Goal: Task Accomplishment & Management: Complete application form

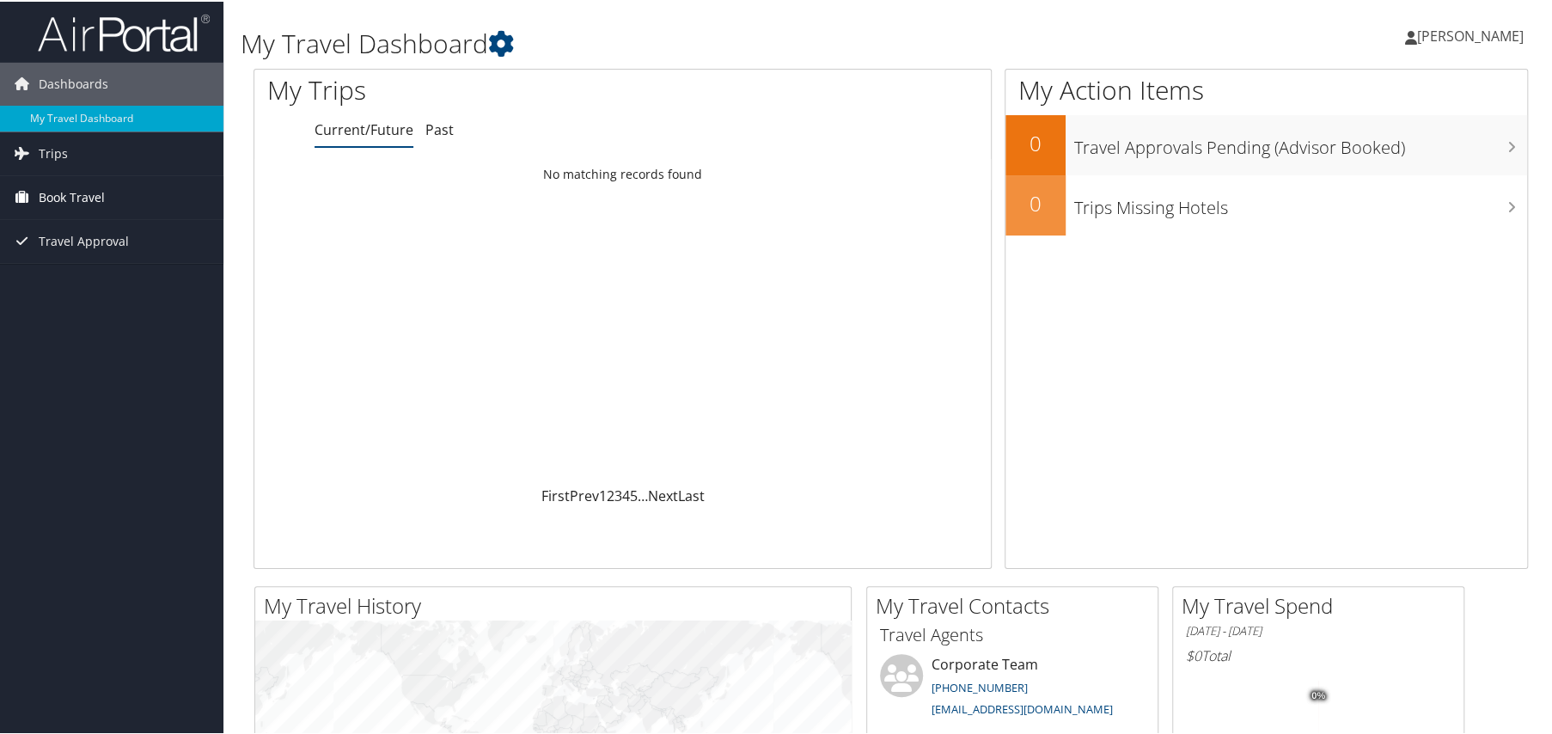
click at [76, 190] on span "Book Travel" at bounding box center [72, 195] width 66 height 43
click at [74, 282] on link "Book/Manage Online Trips" at bounding box center [111, 282] width 223 height 26
click at [99, 257] on link "Approval Request (Beta)" at bounding box center [111, 256] width 223 height 26
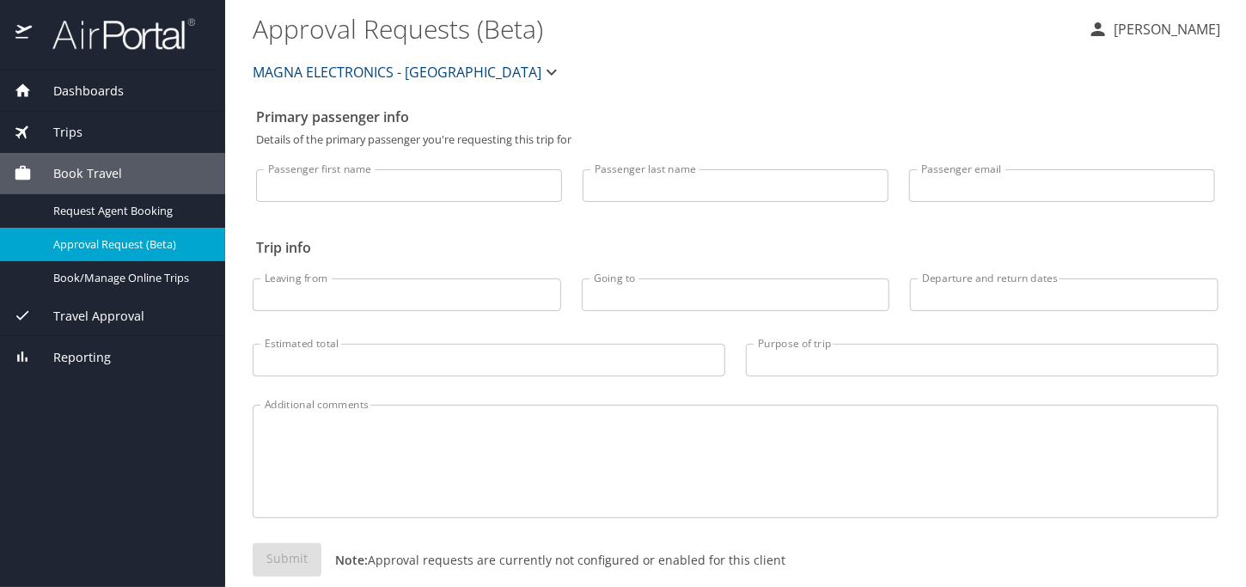
select select "US"
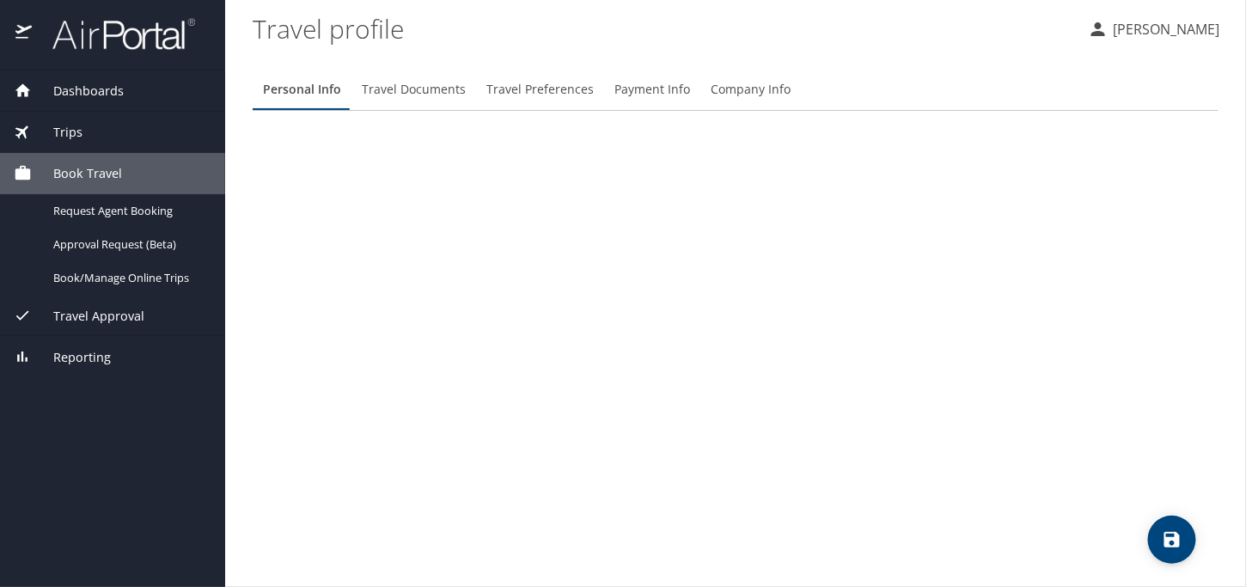
select select "US"
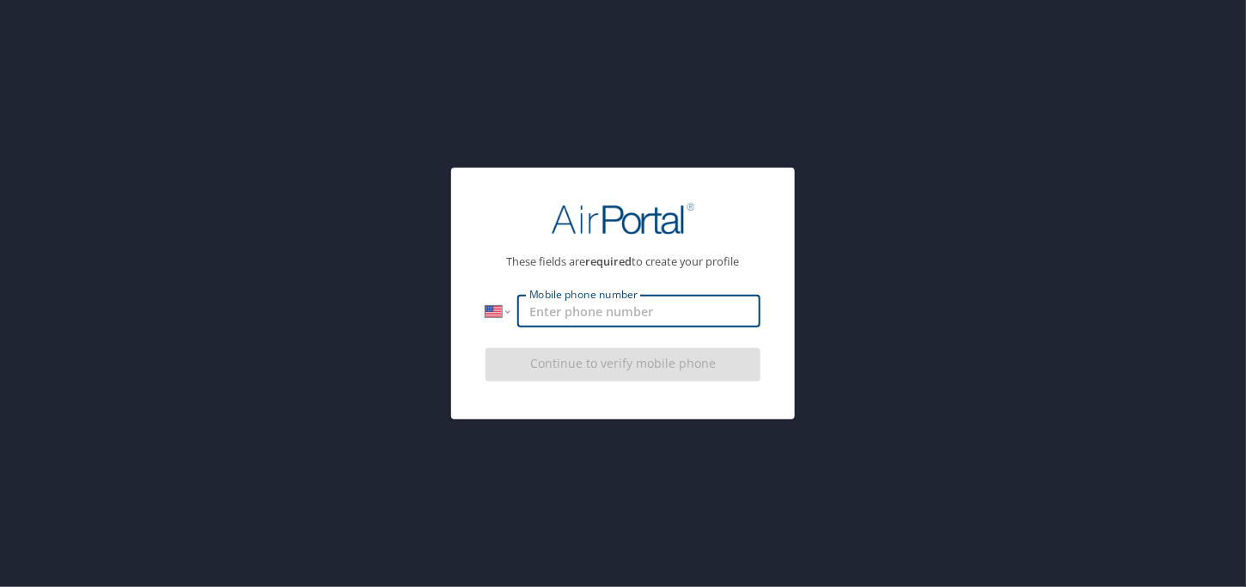
click at [579, 306] on input "Mobile phone number" at bounding box center [638, 311] width 243 height 33
drag, startPoint x: 541, startPoint y: 309, endPoint x: 593, endPoint y: 309, distance: 51.6
click at [541, 309] on input "1 (947) 226-0374" at bounding box center [638, 311] width 243 height 33
type input "(947) 226-0374"
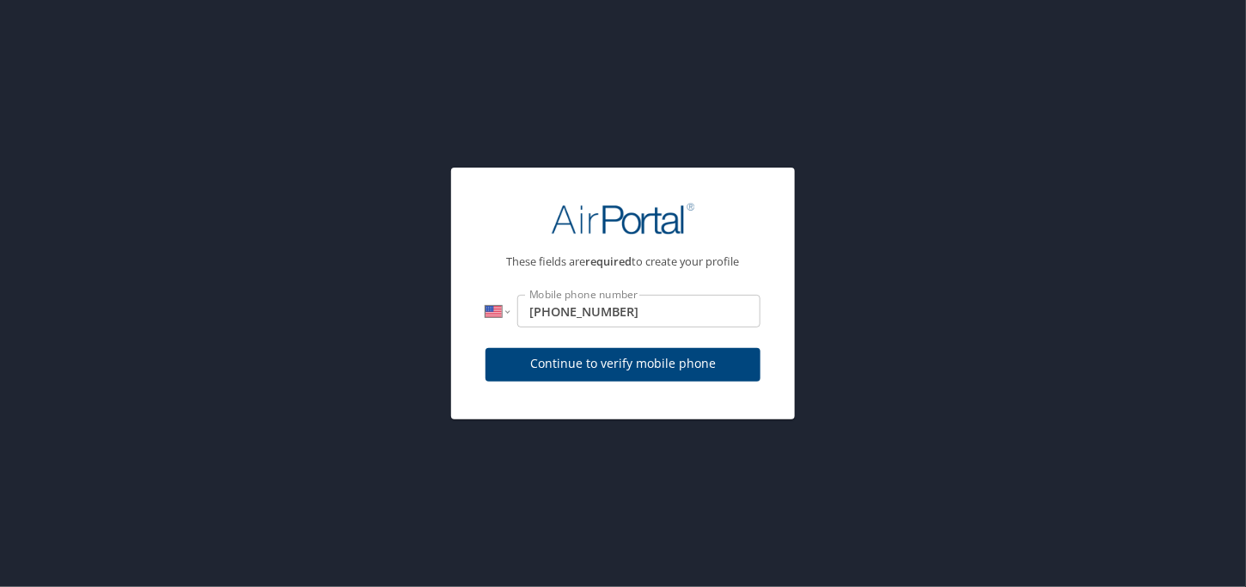
click at [987, 299] on div "These fields are required to create your profile International Afghanistan Ålan…" at bounding box center [623, 293] width 1246 height 587
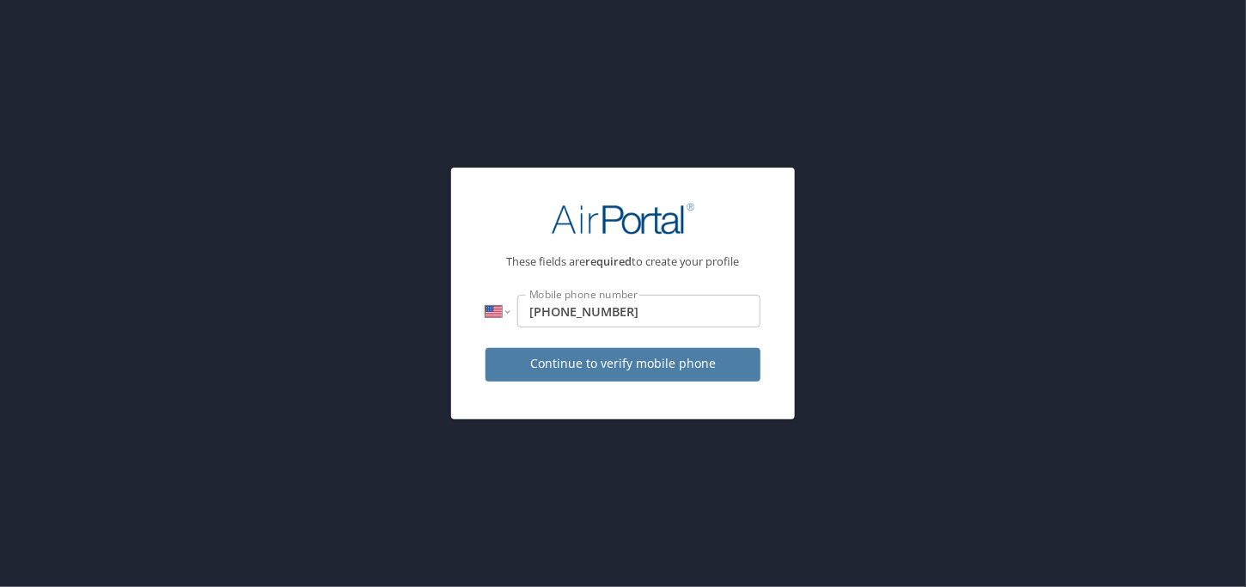
click at [655, 369] on span "Continue to verify mobile phone" at bounding box center [623, 363] width 248 height 21
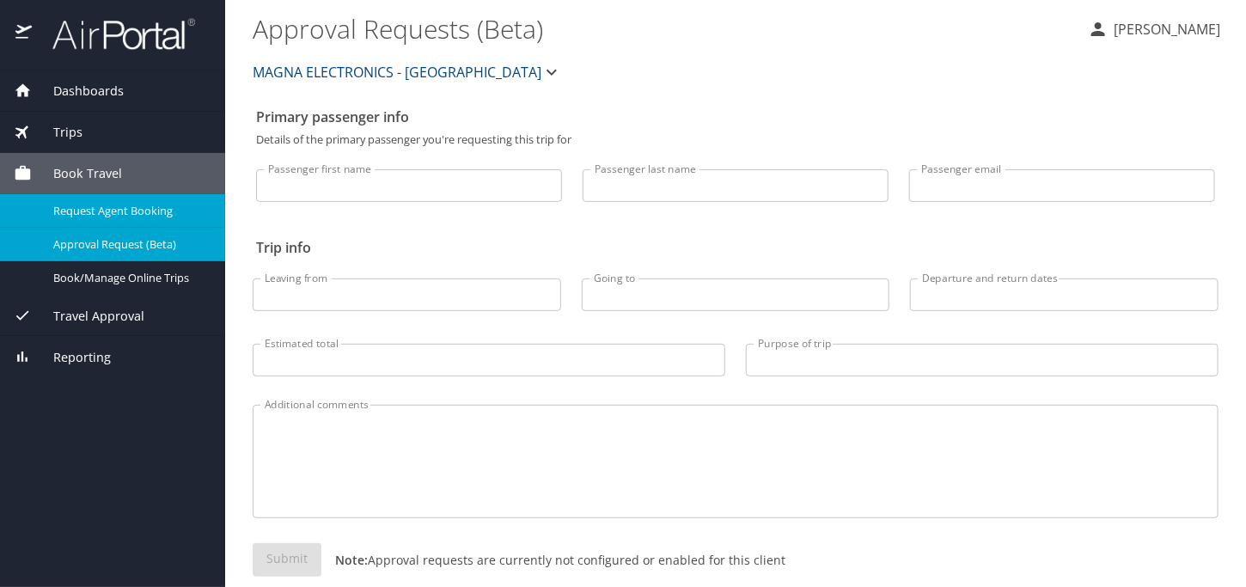
click at [110, 211] on span "Request Agent Booking" at bounding box center [128, 211] width 151 height 16
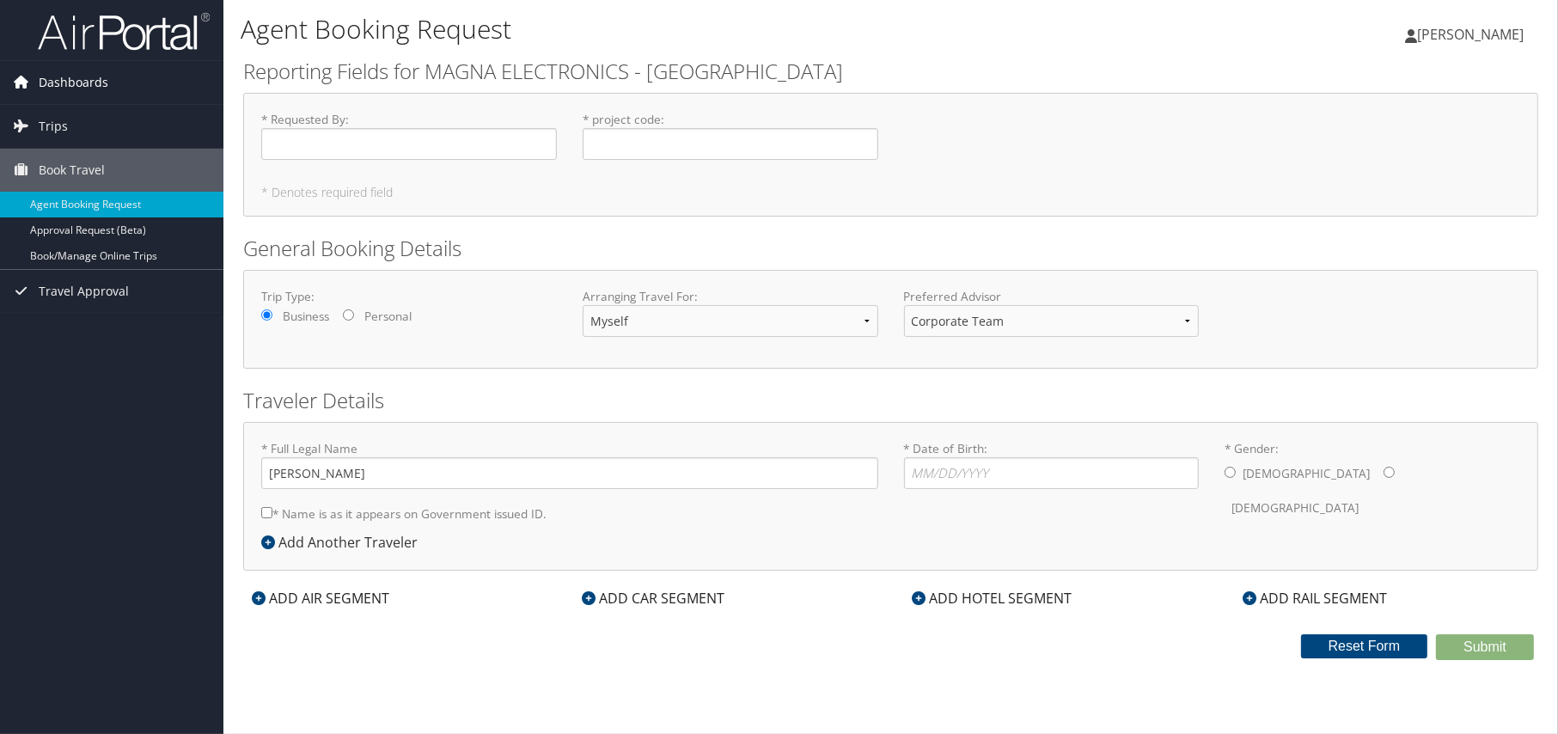
click at [95, 79] on span "Dashboards" at bounding box center [74, 82] width 70 height 43
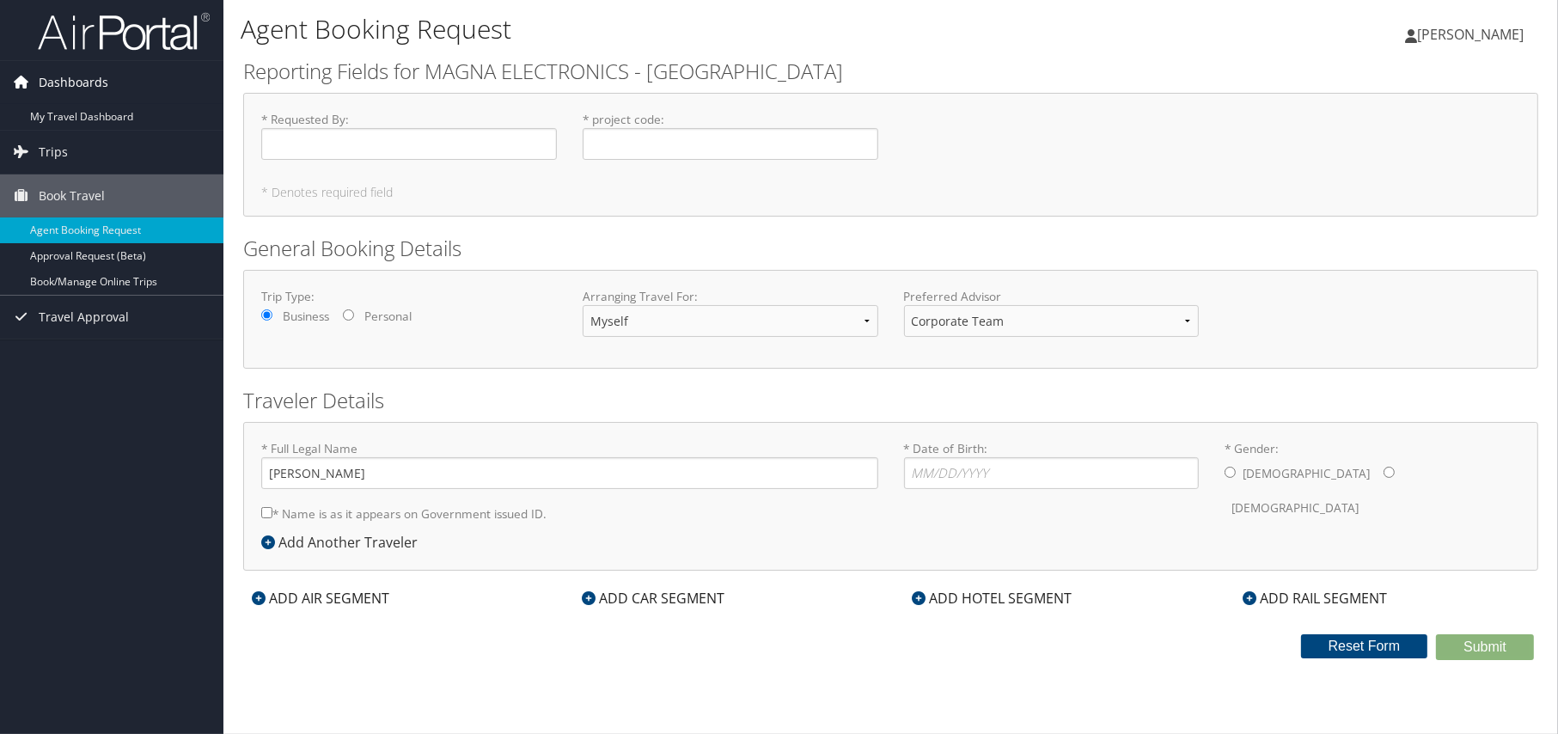
click at [66, 102] on span "Dashboards" at bounding box center [74, 82] width 70 height 43
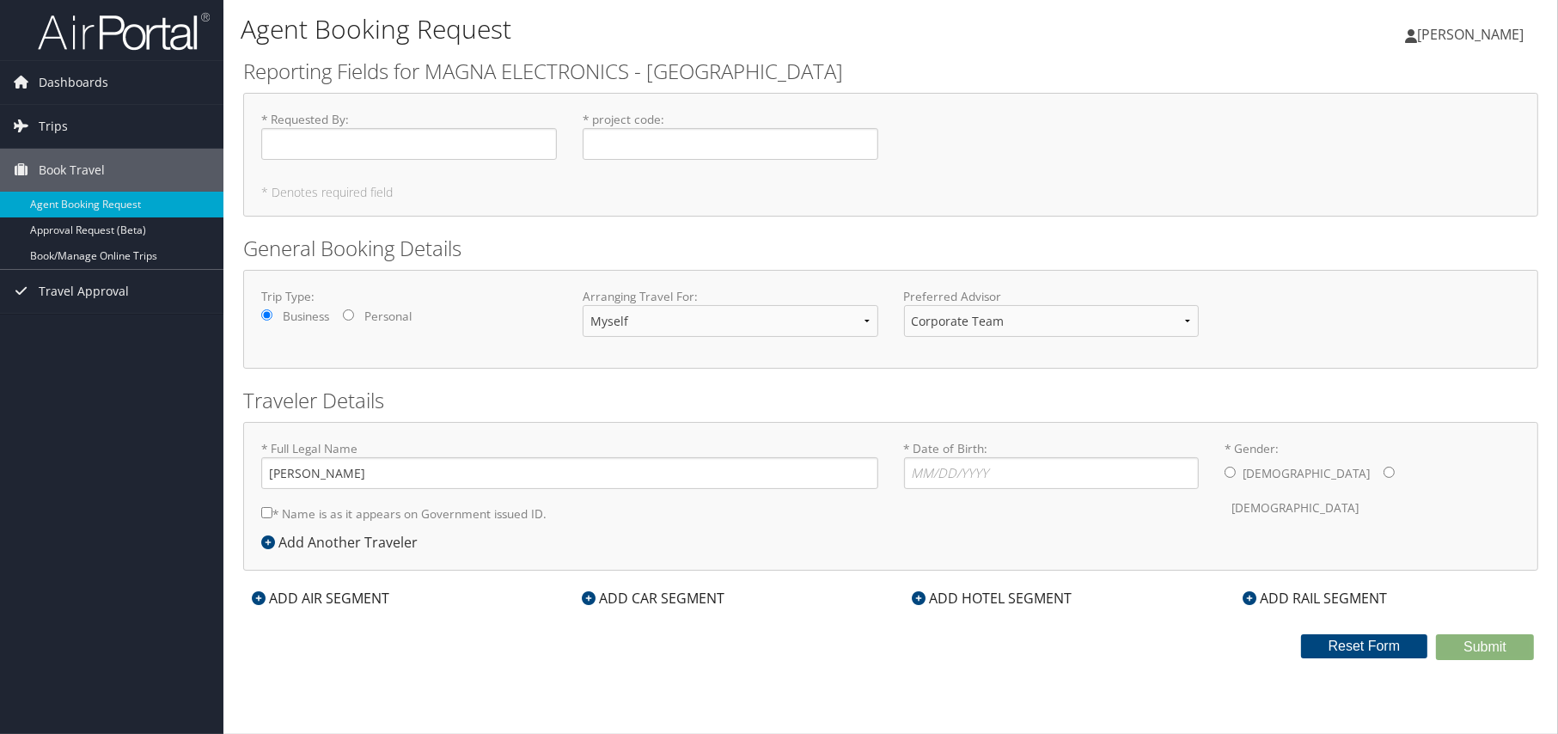
click at [52, 59] on li at bounding box center [111, 30] width 223 height 61
click at [54, 77] on span "Dashboards" at bounding box center [74, 82] width 70 height 43
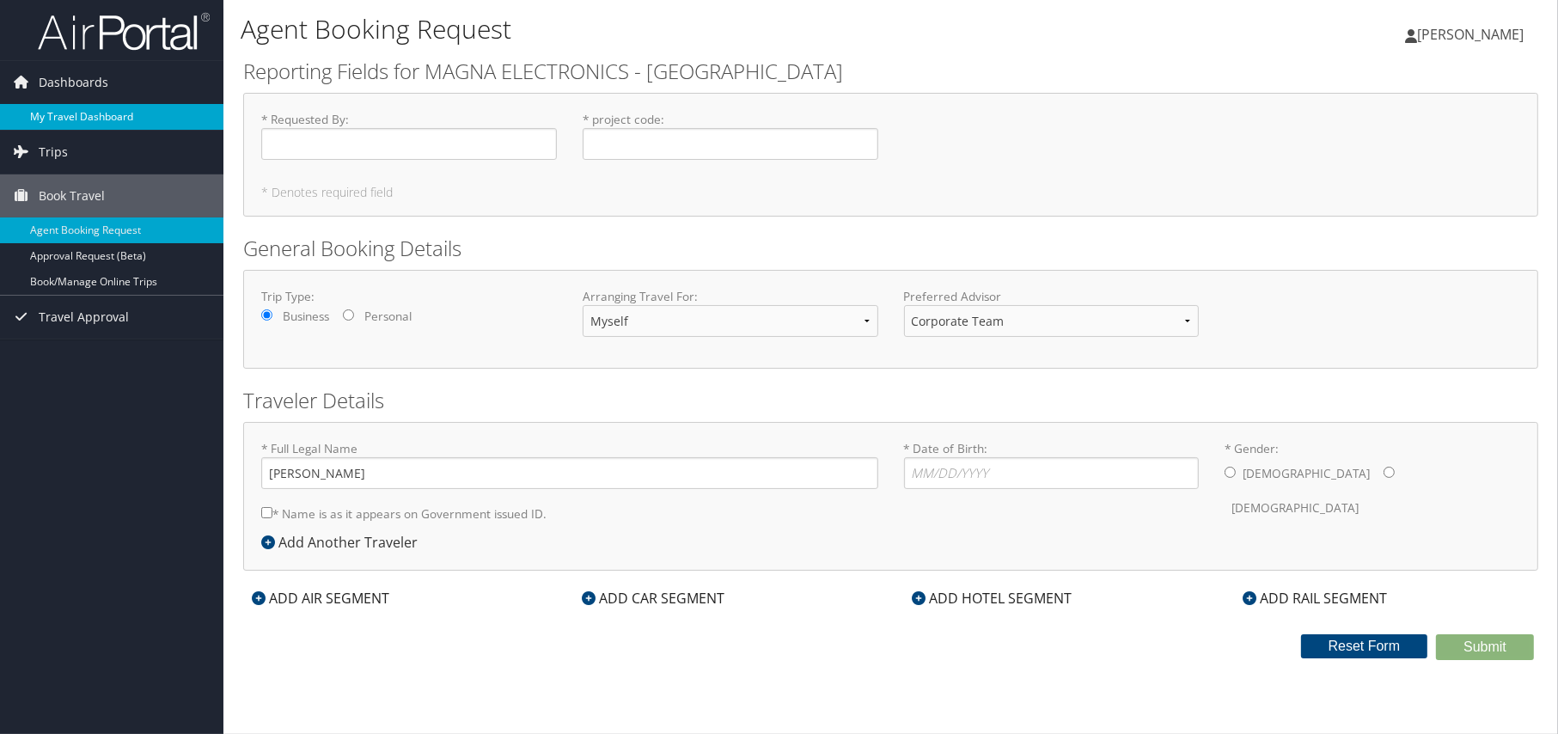
click at [50, 114] on link "My Travel Dashboard" at bounding box center [111, 117] width 223 height 26
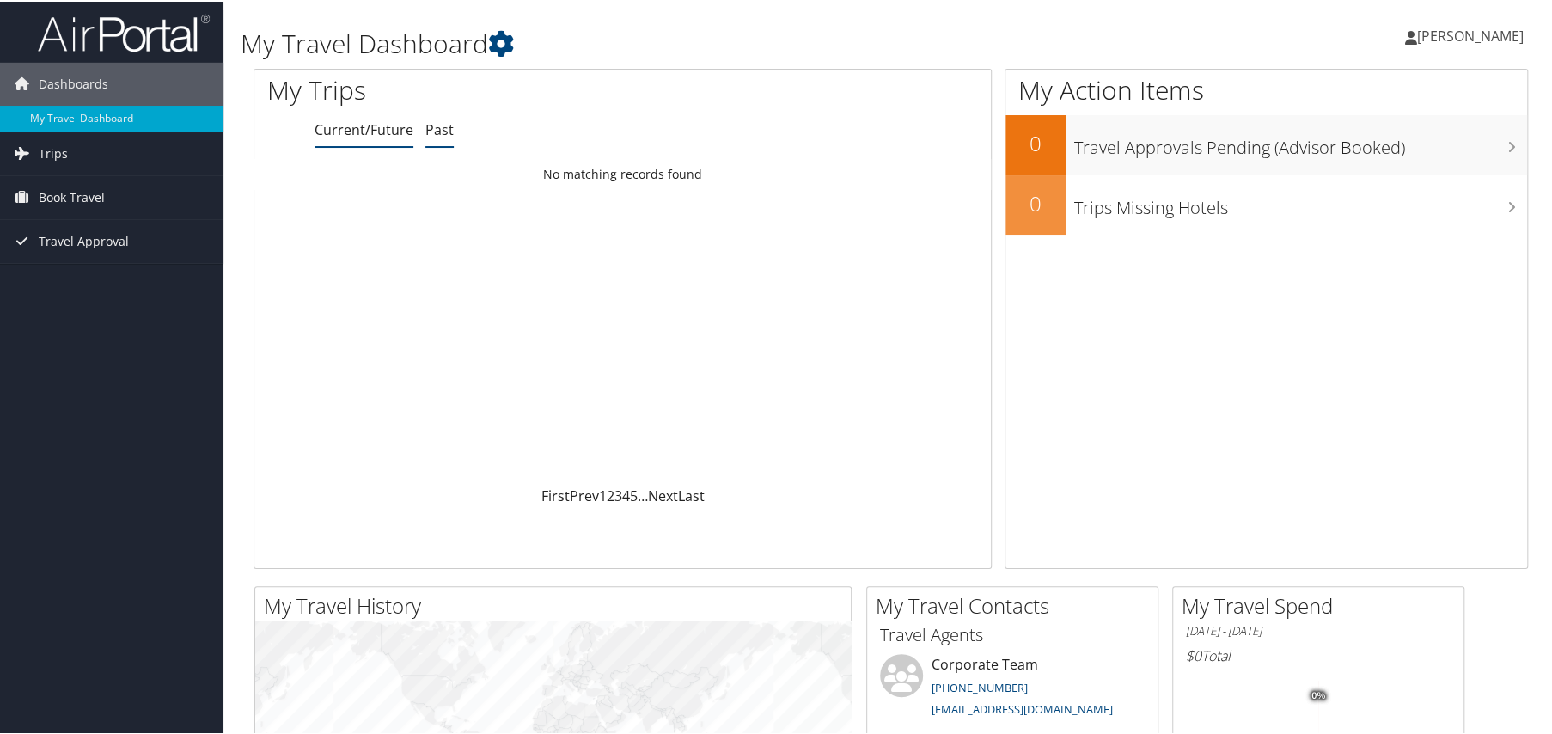
click at [443, 136] on link "Past" at bounding box center [439, 128] width 28 height 19
click at [53, 148] on span "Trips" at bounding box center [53, 152] width 29 height 43
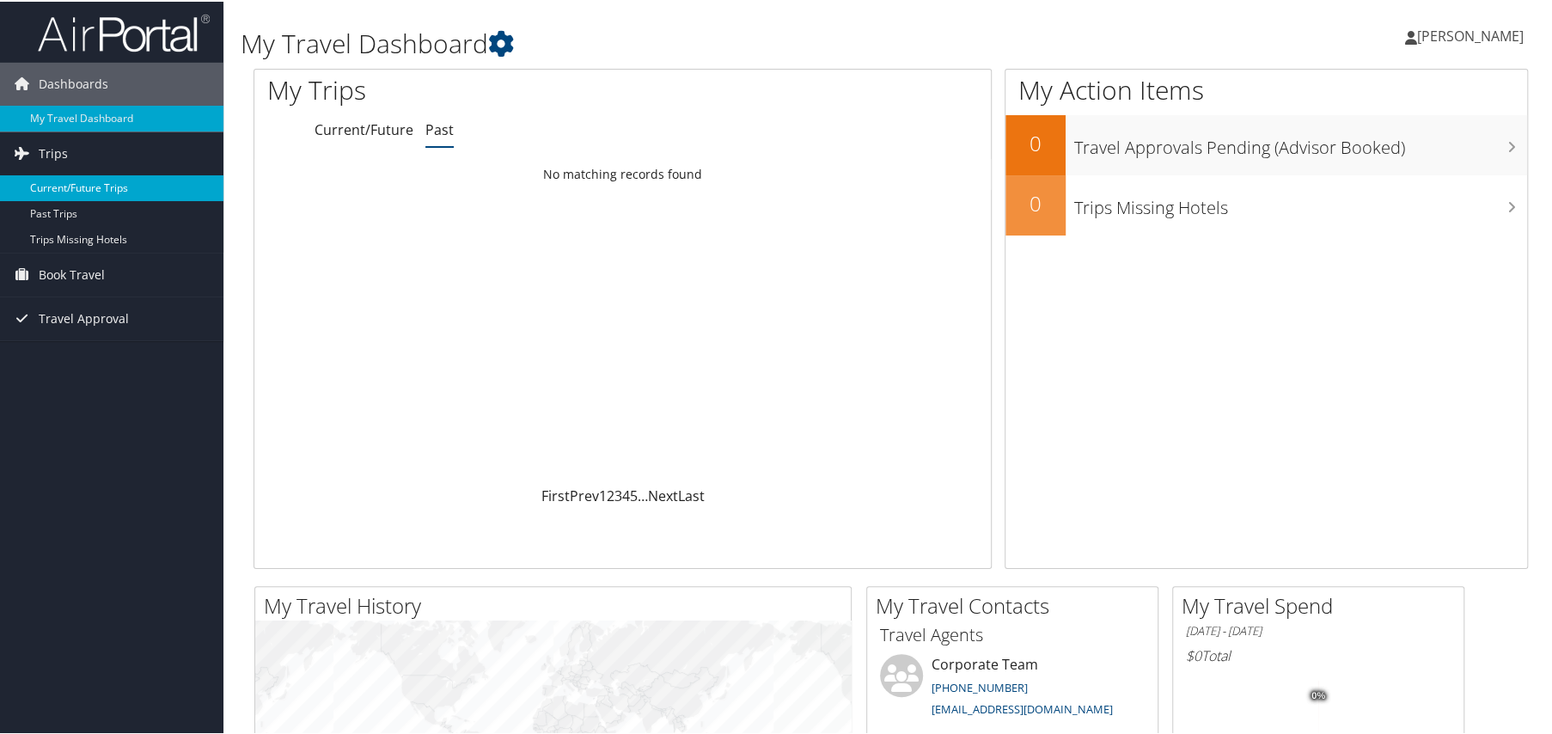
click at [70, 188] on link "Current/Future Trips" at bounding box center [111, 187] width 223 height 26
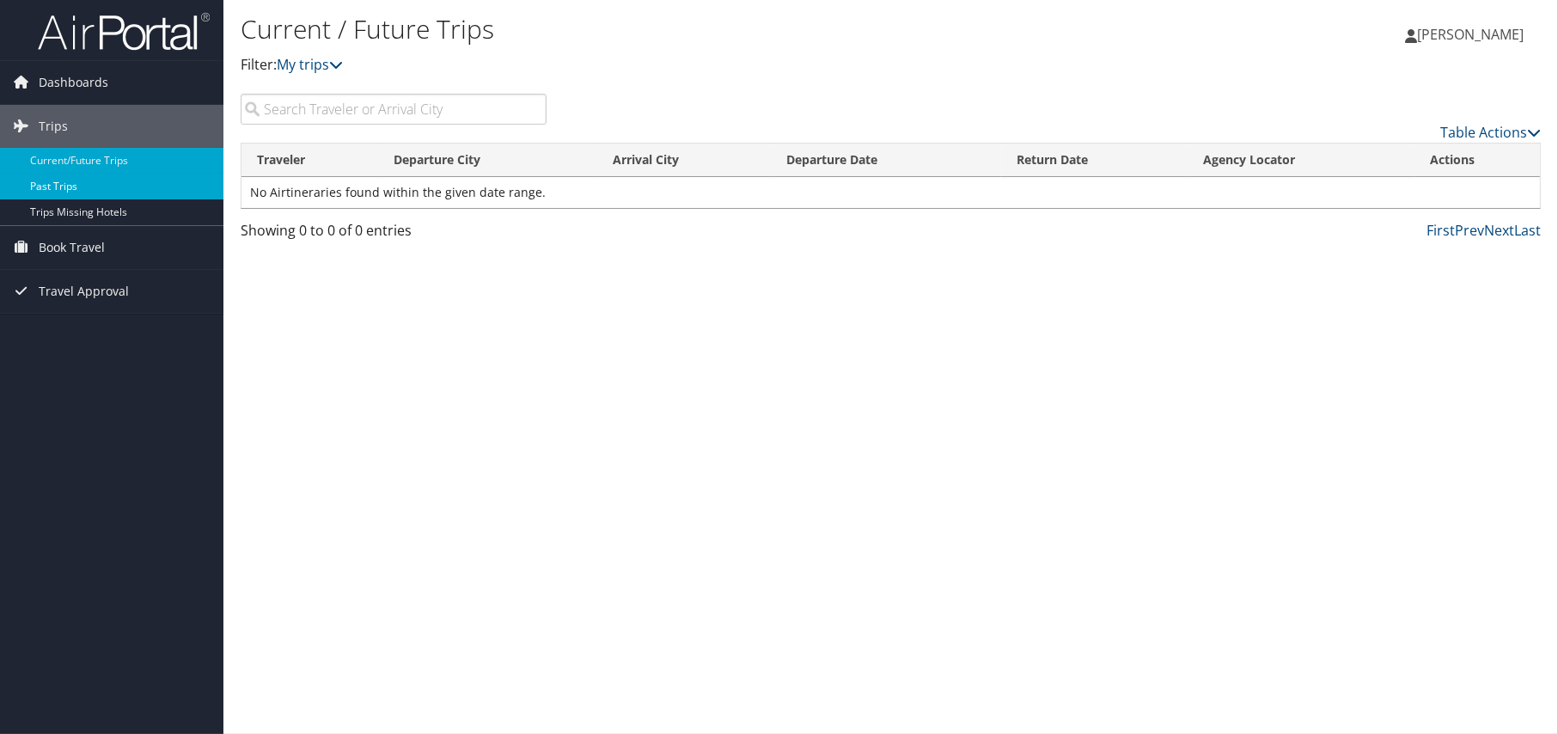
click at [67, 186] on link "Past Trips" at bounding box center [111, 187] width 223 height 26
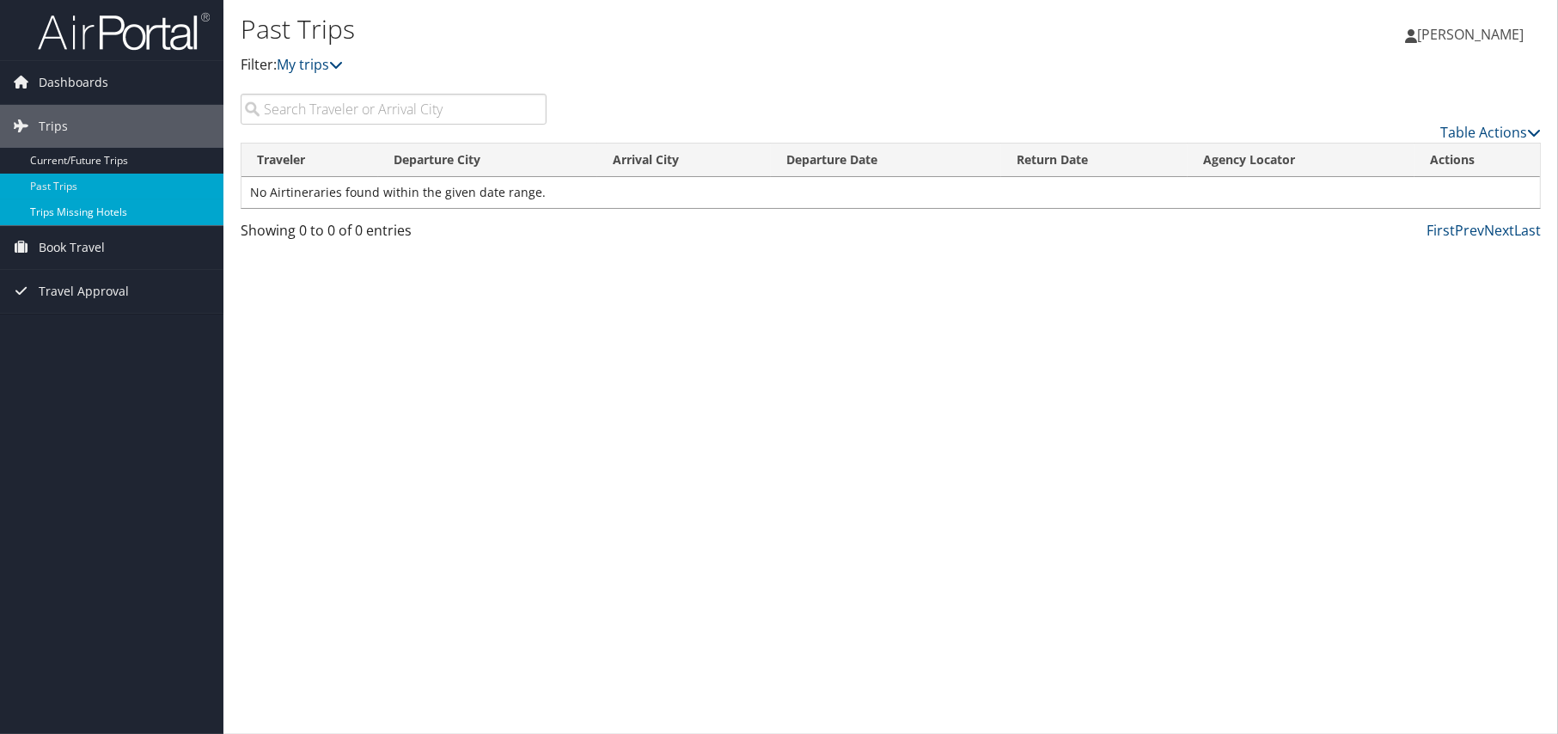
click at [50, 211] on link "Trips Missing Hotels" at bounding box center [111, 212] width 223 height 26
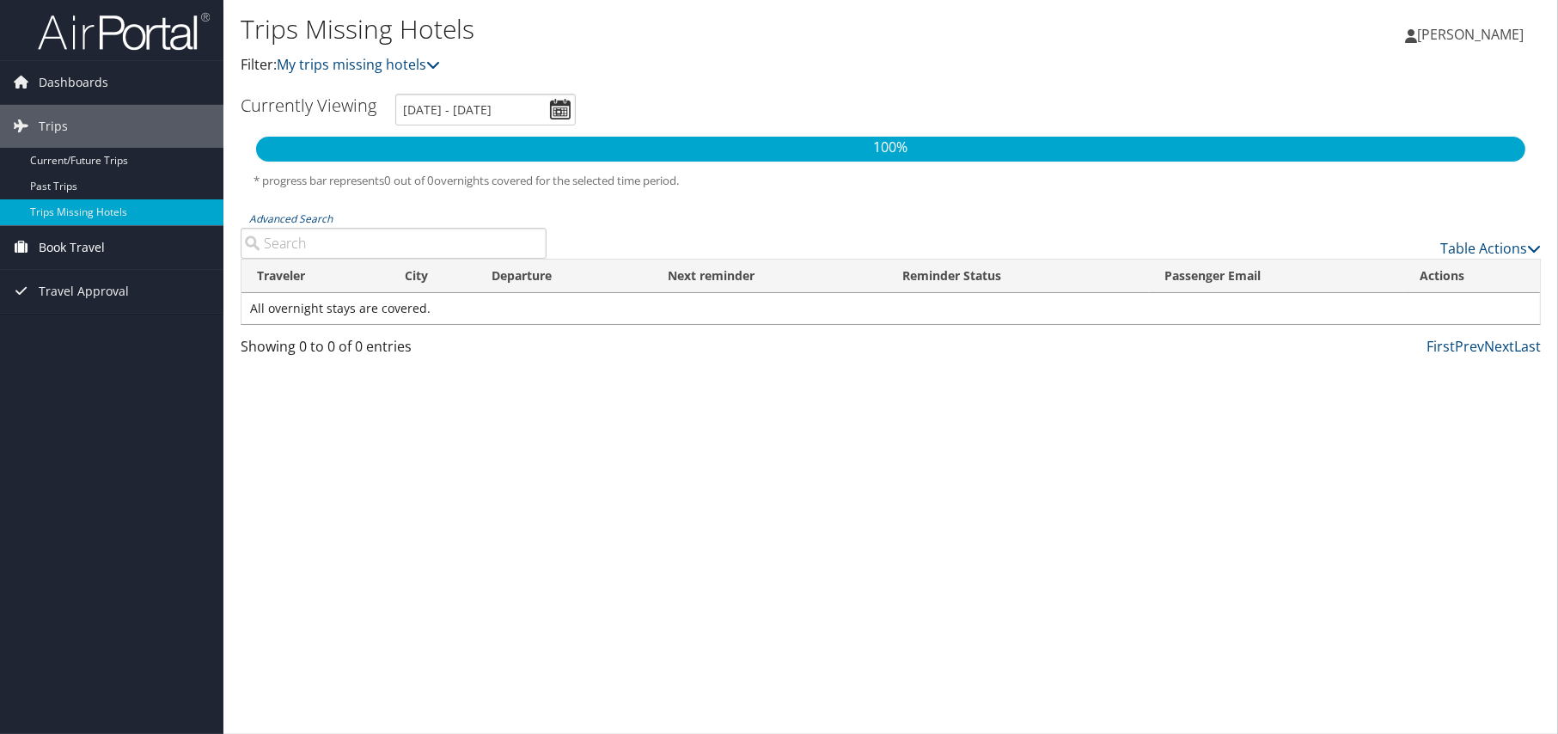
click at [64, 243] on span "Book Travel" at bounding box center [72, 247] width 66 height 43
click at [66, 270] on link "Agent Booking Request" at bounding box center [111, 282] width 223 height 26
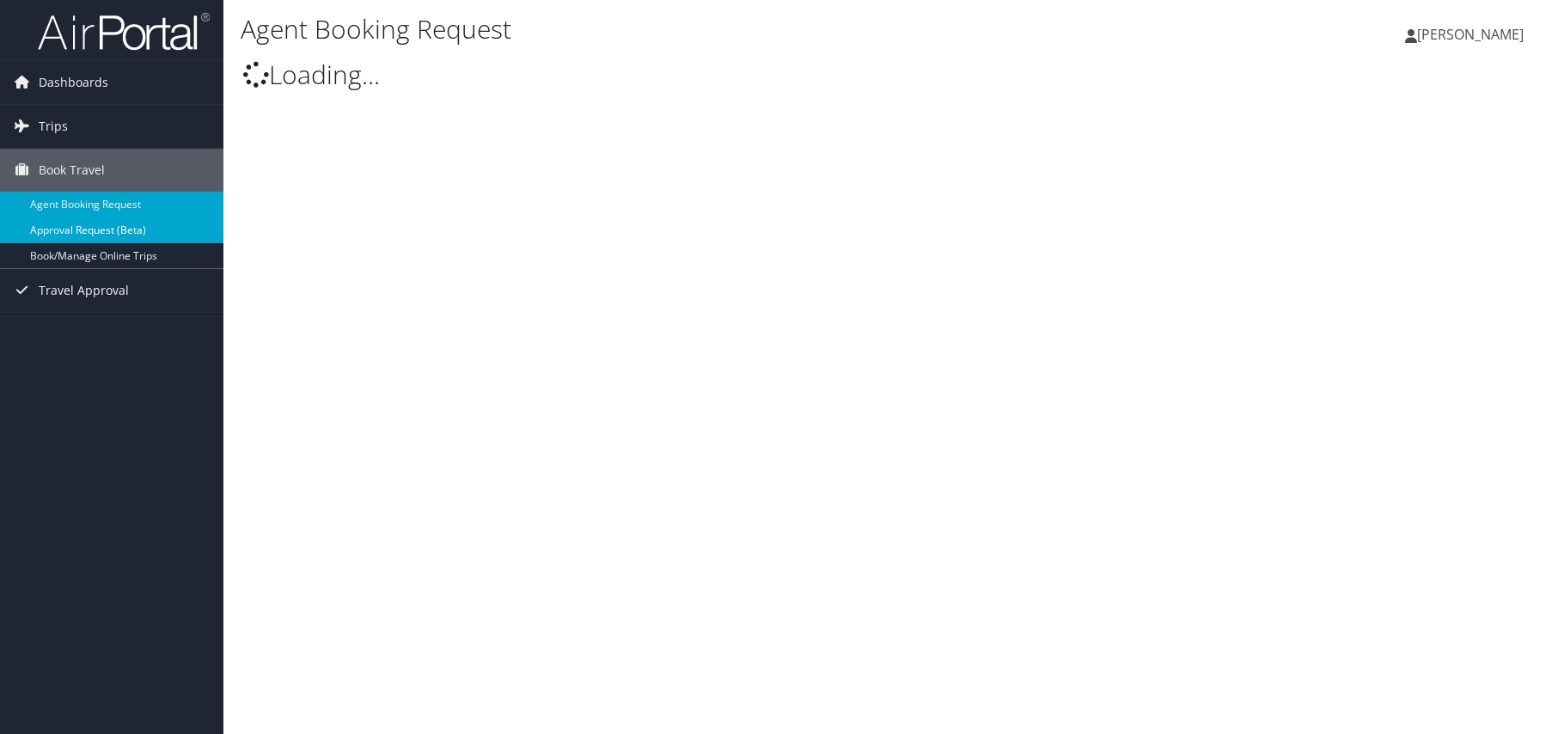
type input "Sachin Sonar"
select select "bookings@cbtravel.com"
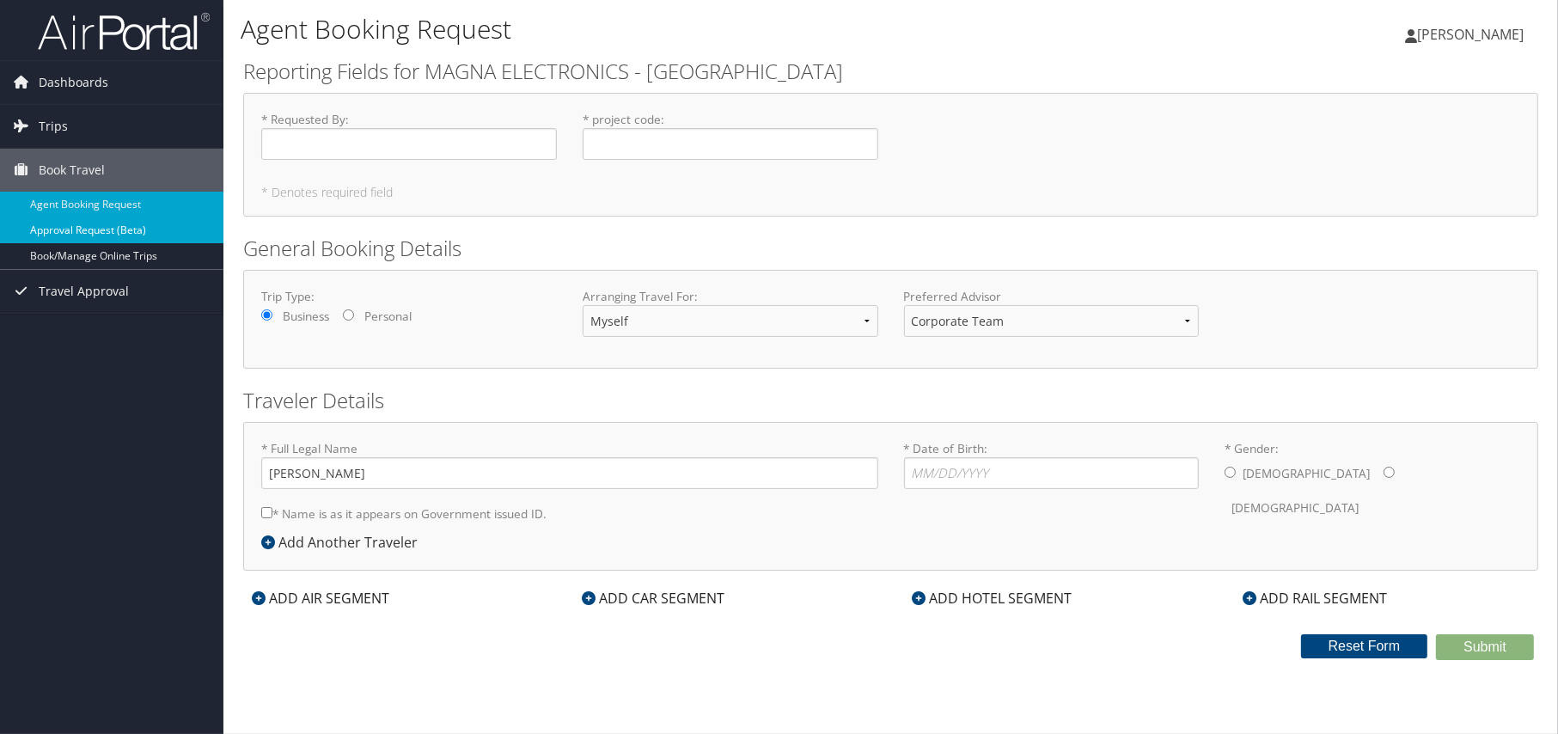
click at [76, 230] on link "Approval Request (Beta)" at bounding box center [111, 230] width 223 height 26
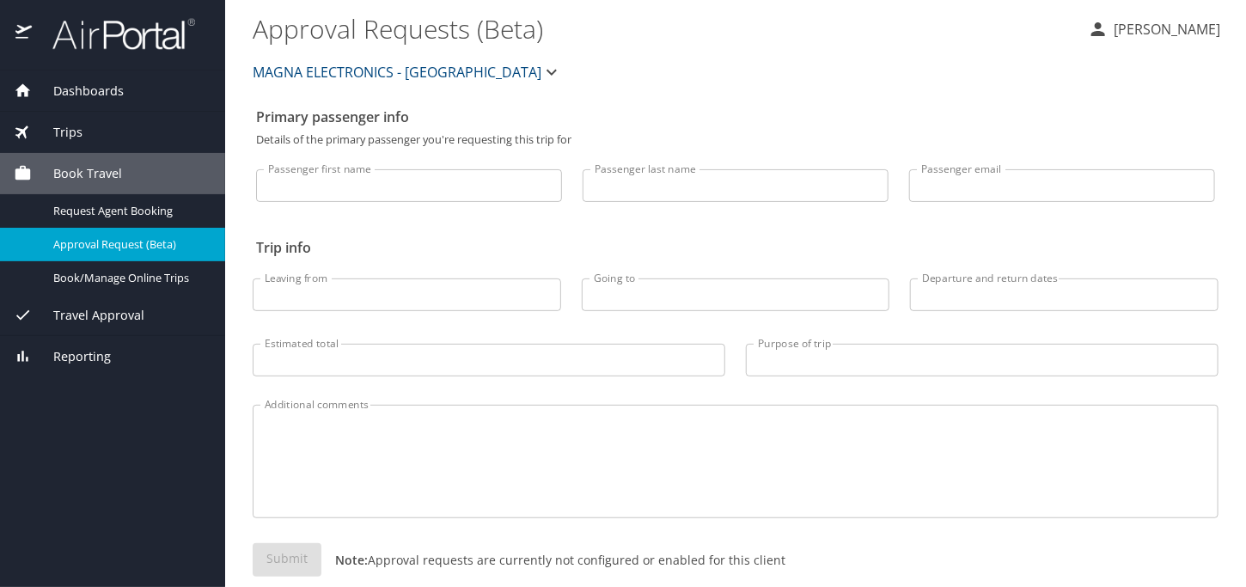
select select "US"
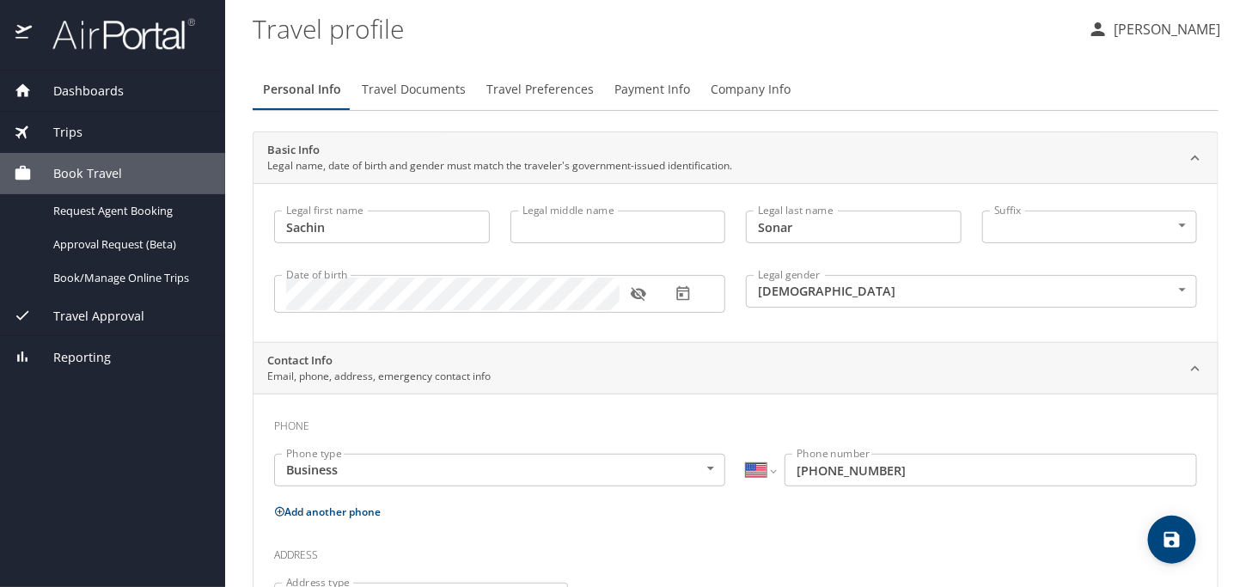
select select "US"
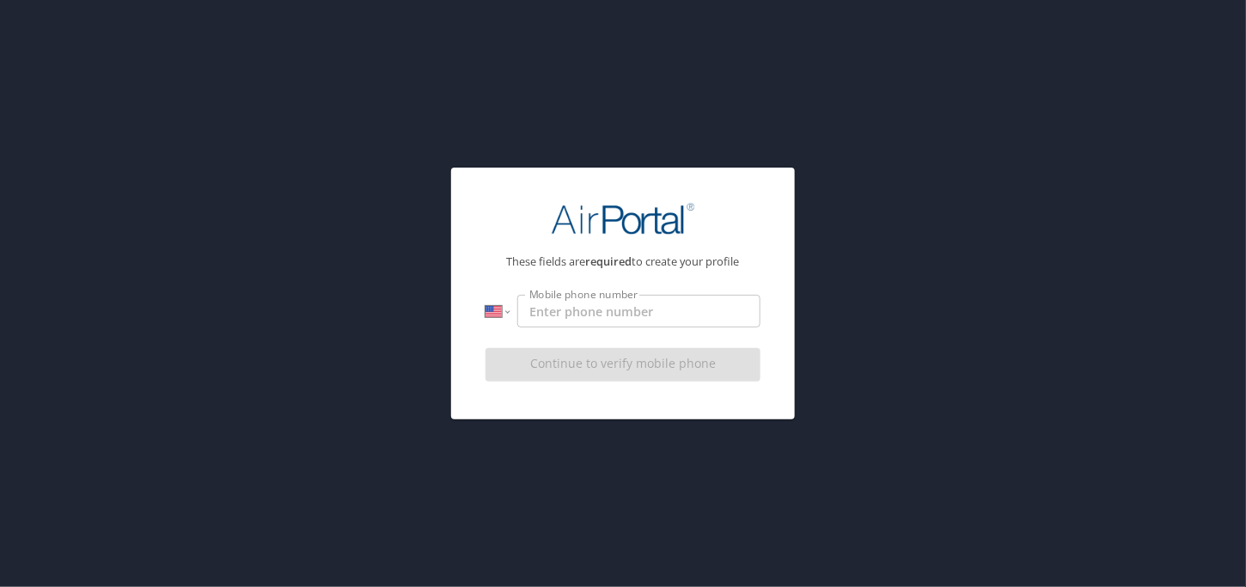
click at [584, 303] on input "Mobile phone number" at bounding box center [638, 311] width 243 height 33
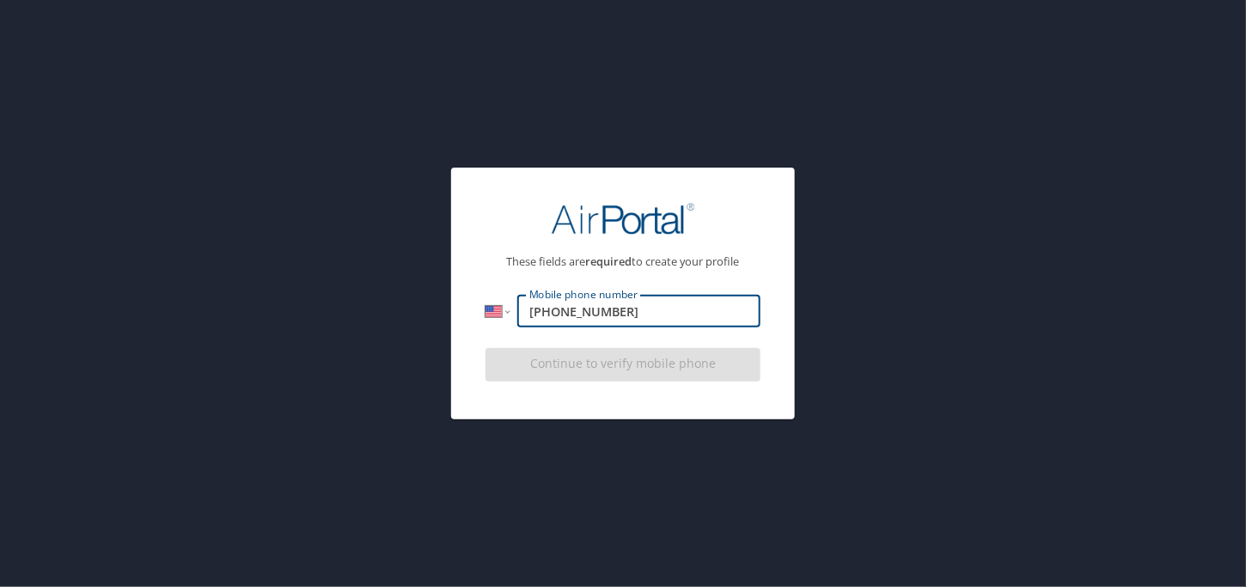
drag, startPoint x: 544, startPoint y: 311, endPoint x: 583, endPoint y: 319, distance: 39.4
click at [544, 311] on input "1 (947) 226-0374" at bounding box center [638, 311] width 243 height 33
drag, startPoint x: 625, startPoint y: 313, endPoint x: 656, endPoint y: 315, distance: 31.0
click at [625, 313] on input "(947) 226-0374" at bounding box center [638, 311] width 243 height 33
type input "(947) 226-0374"
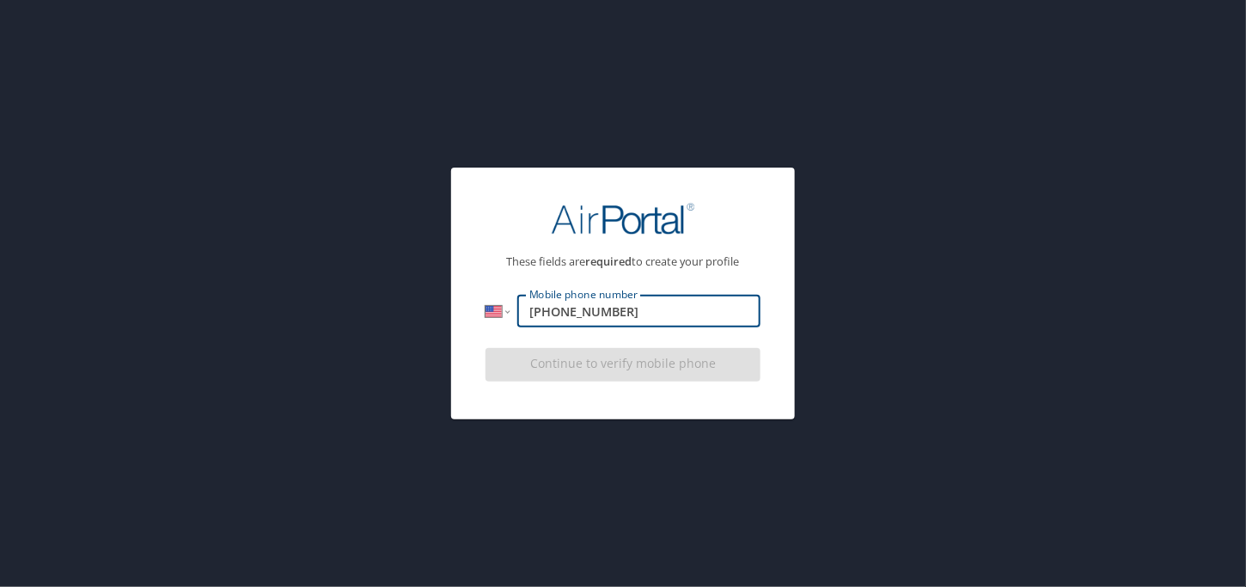
drag, startPoint x: 631, startPoint y: 310, endPoint x: 455, endPoint y: 293, distance: 177.0
click at [455, 293] on div "These fields are required to create your profile International Afghanistan Ålan…" at bounding box center [623, 293] width 344 height 251
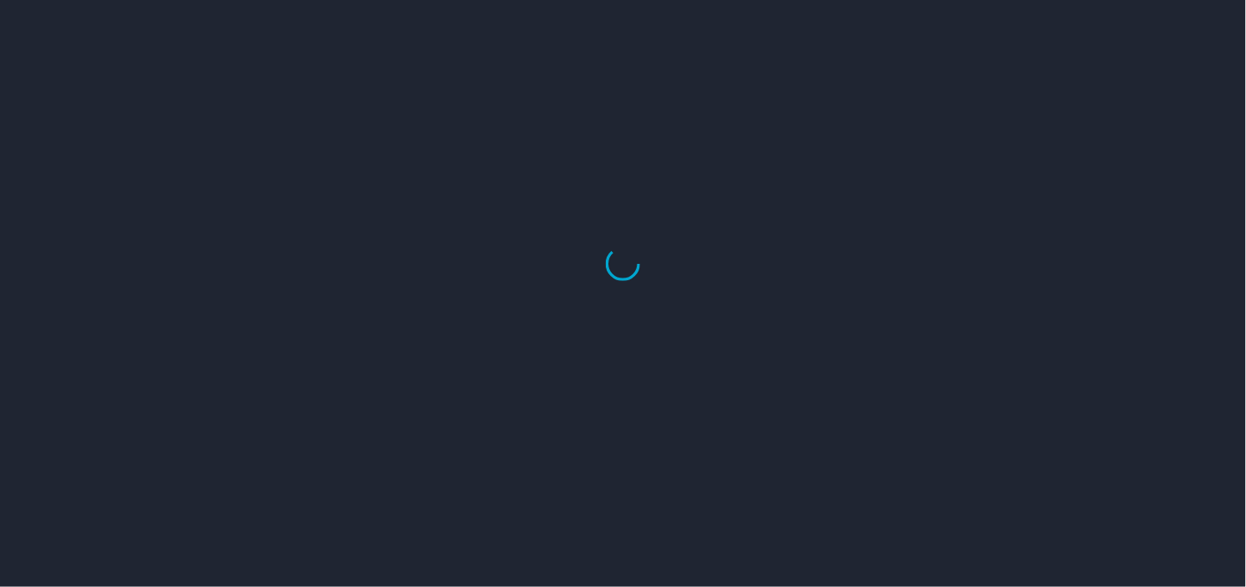
select select "US"
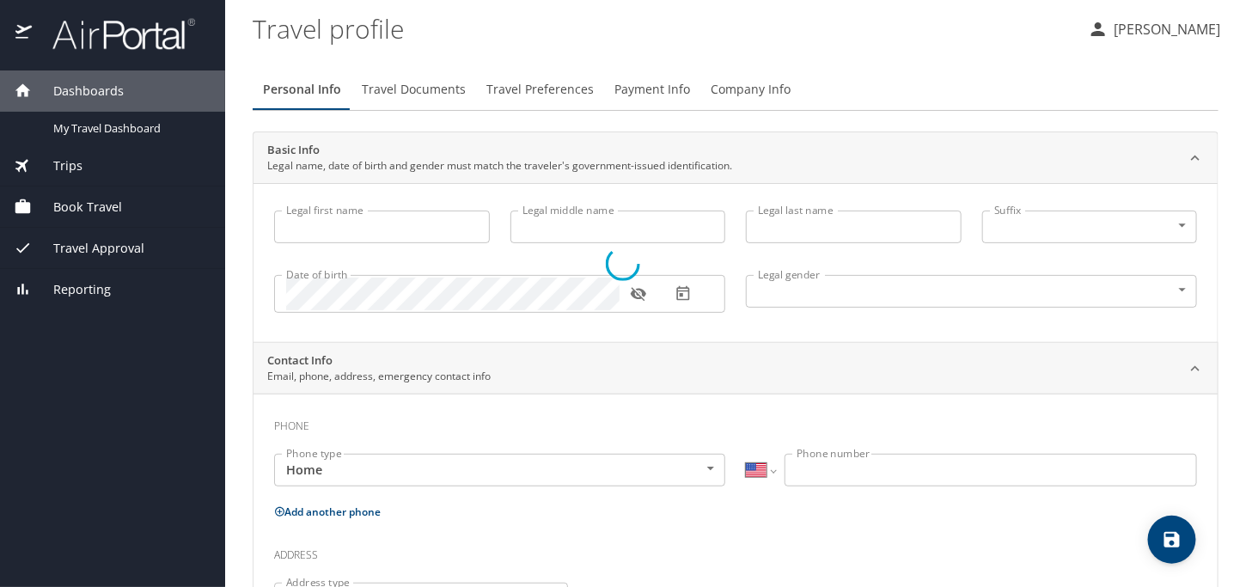
type input "Sachin"
type input "Sonar"
type input "Male"
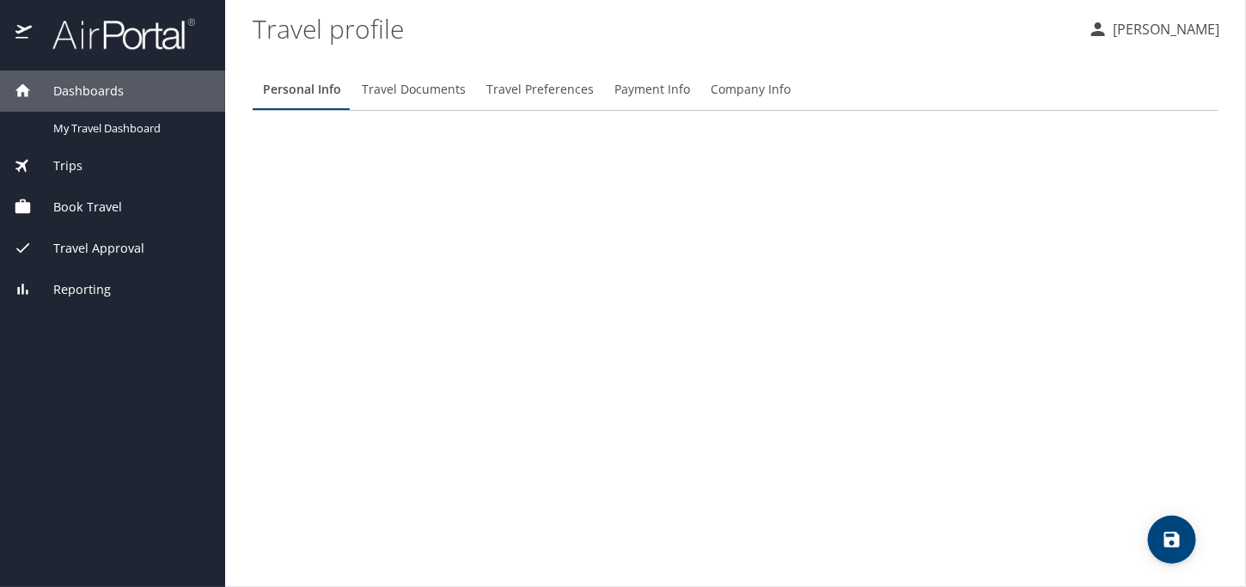
select select "US"
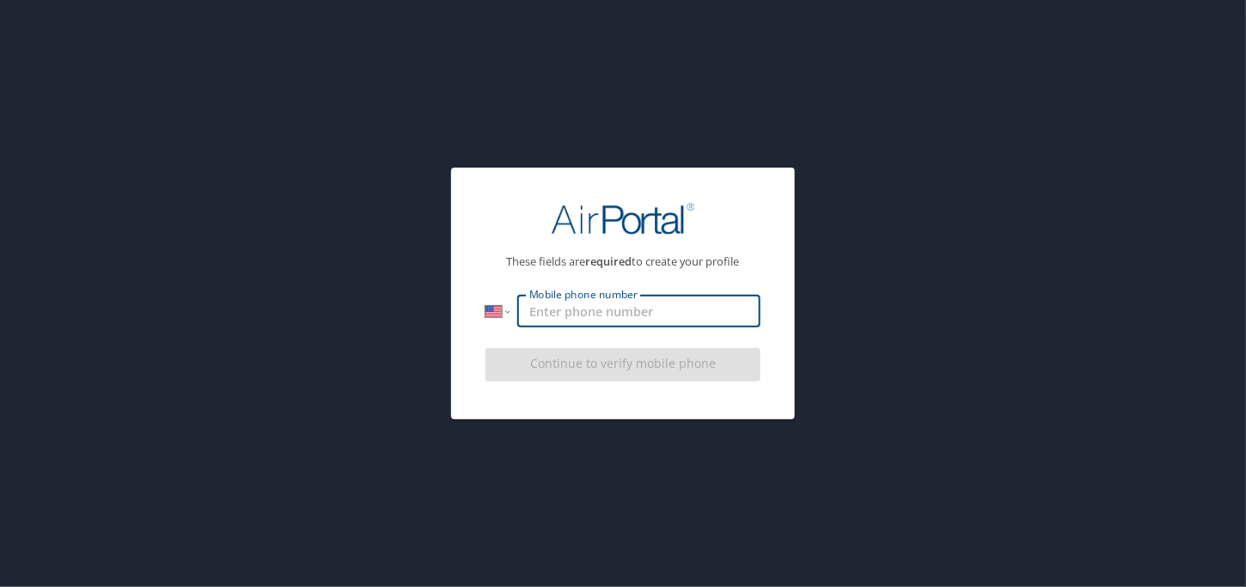
click at [571, 312] on input "Mobile phone number" at bounding box center [638, 311] width 243 height 33
click at [538, 311] on input "1 (947) 226-0374" at bounding box center [638, 311] width 243 height 33
type input "(947) 226-0374"
click at [1081, 437] on div "These fields are required to create your profile International Afghanistan Ålan…" at bounding box center [623, 293] width 1246 height 587
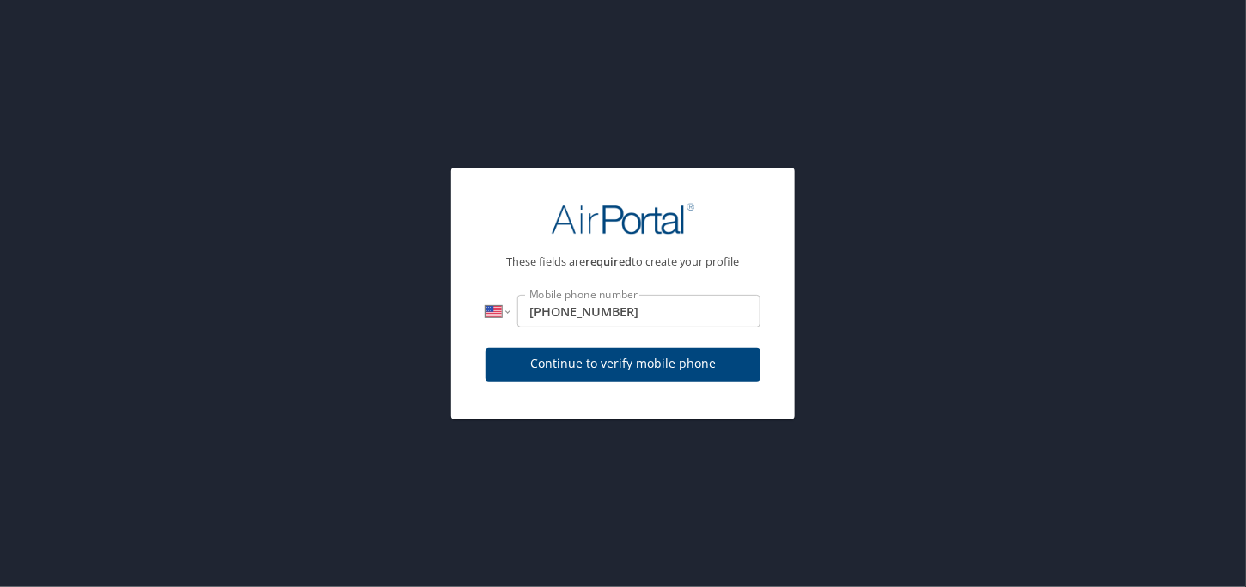
click at [620, 352] on button "Continue to verify mobile phone" at bounding box center [623, 365] width 275 height 34
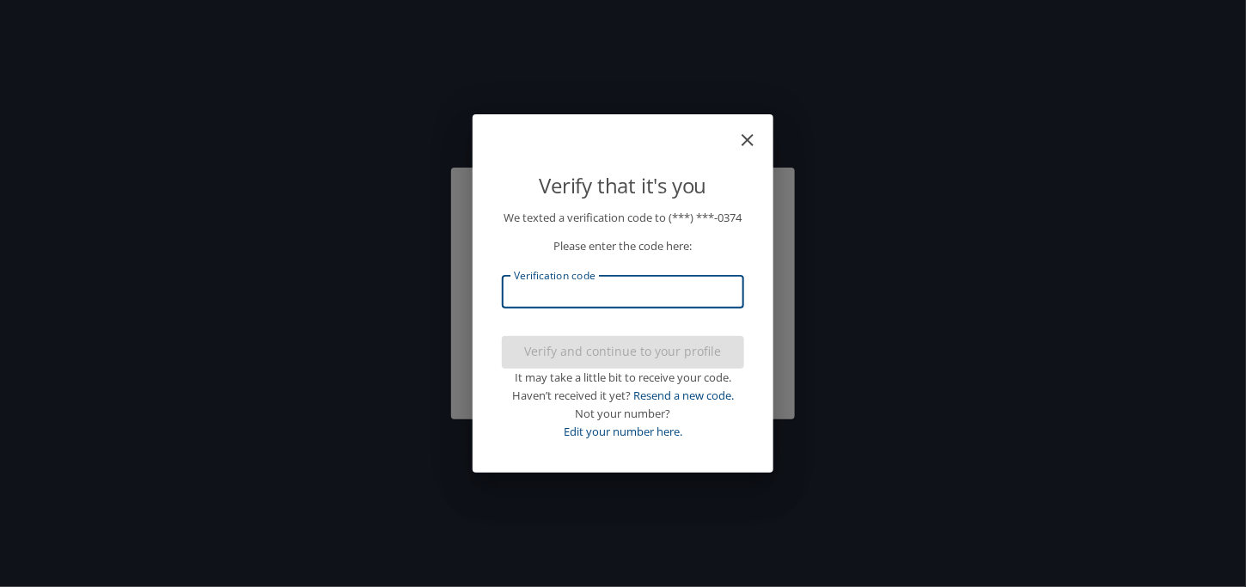
click at [600, 298] on input "Verification code" at bounding box center [623, 292] width 242 height 33
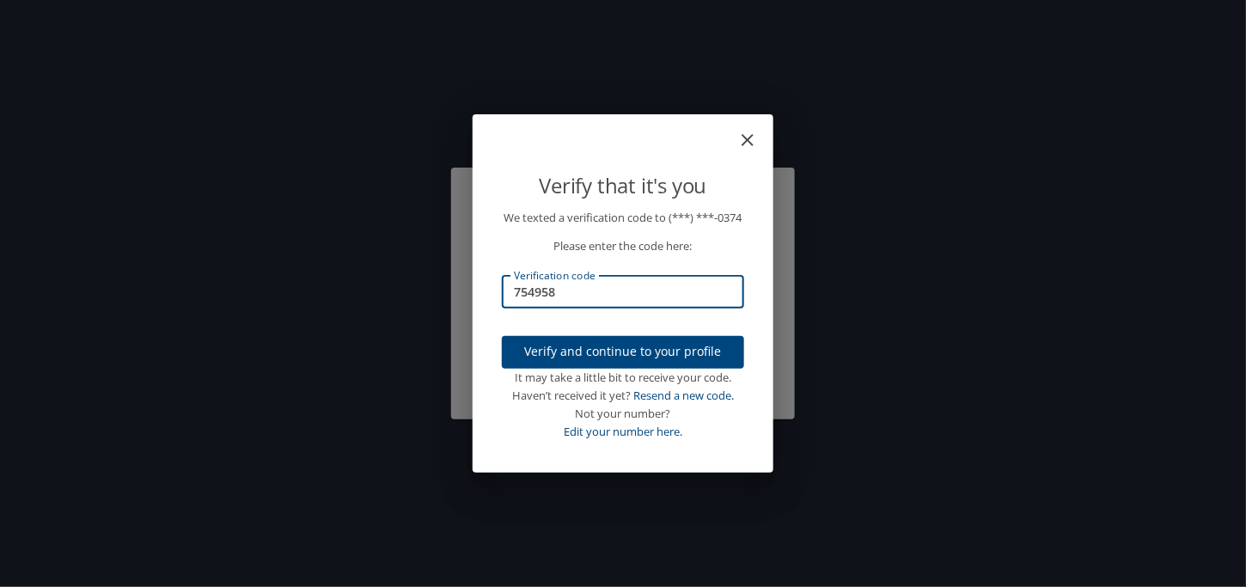
type input "754958"
click at [618, 357] on span "Verify and continue to your profile" at bounding box center [623, 351] width 215 height 21
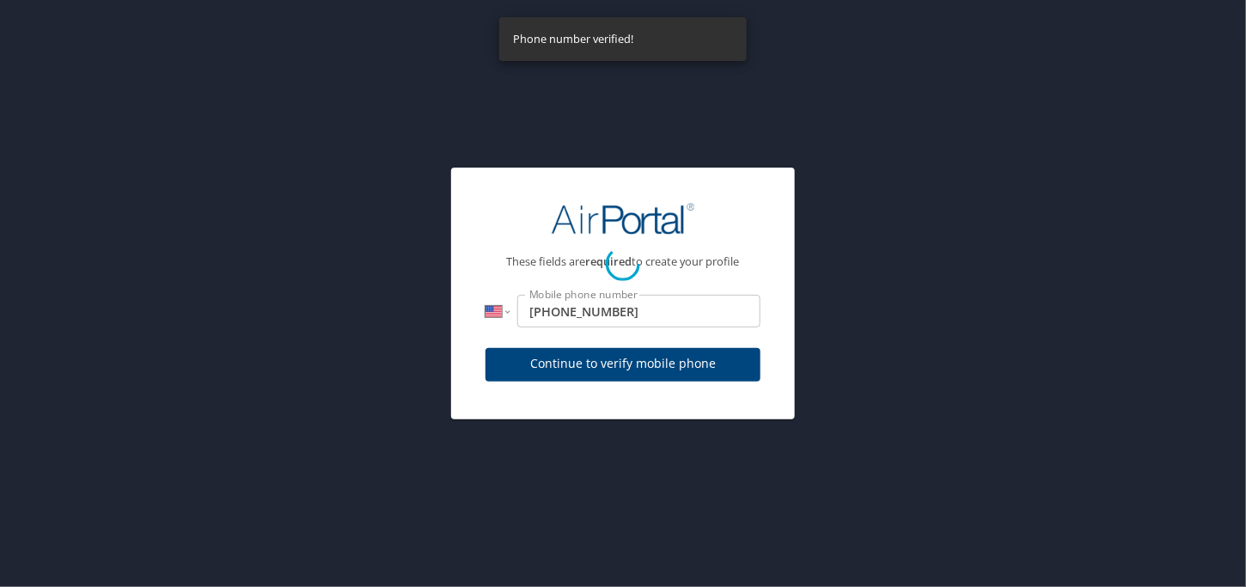
select select "US"
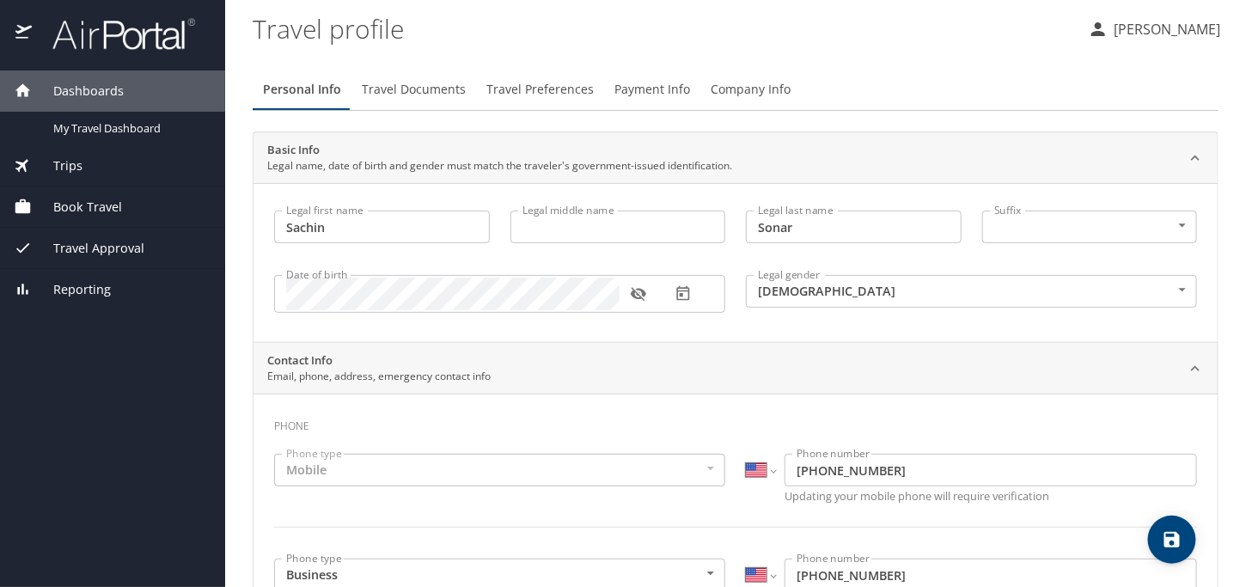
click at [84, 248] on span "Travel Approval" at bounding box center [88, 248] width 113 height 19
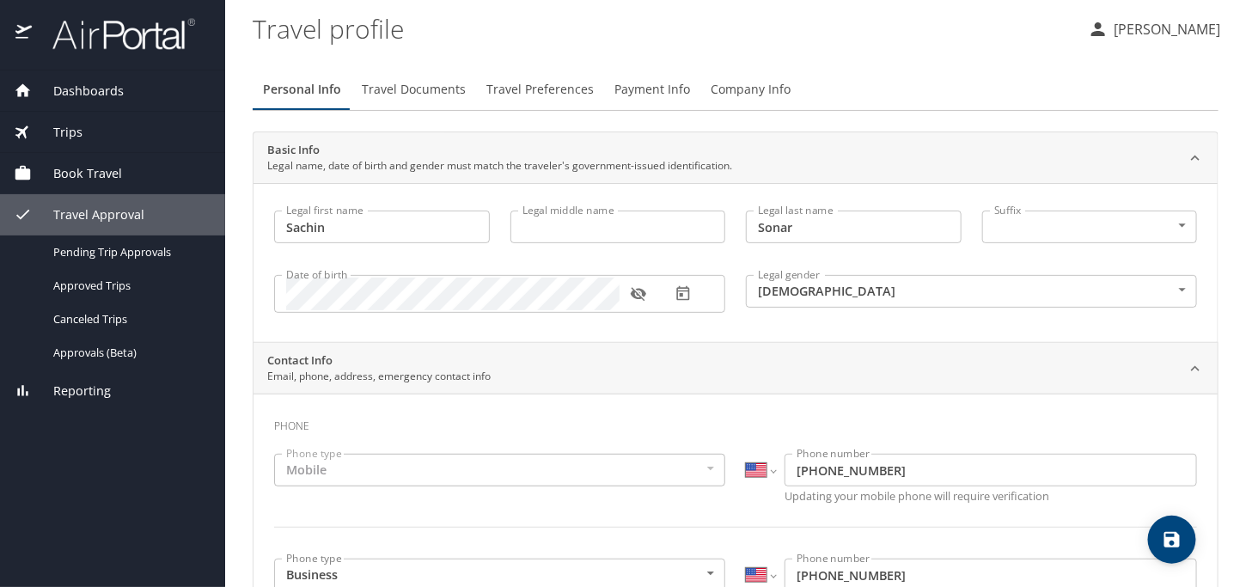
click at [76, 34] on img at bounding box center [115, 34] width 162 height 34
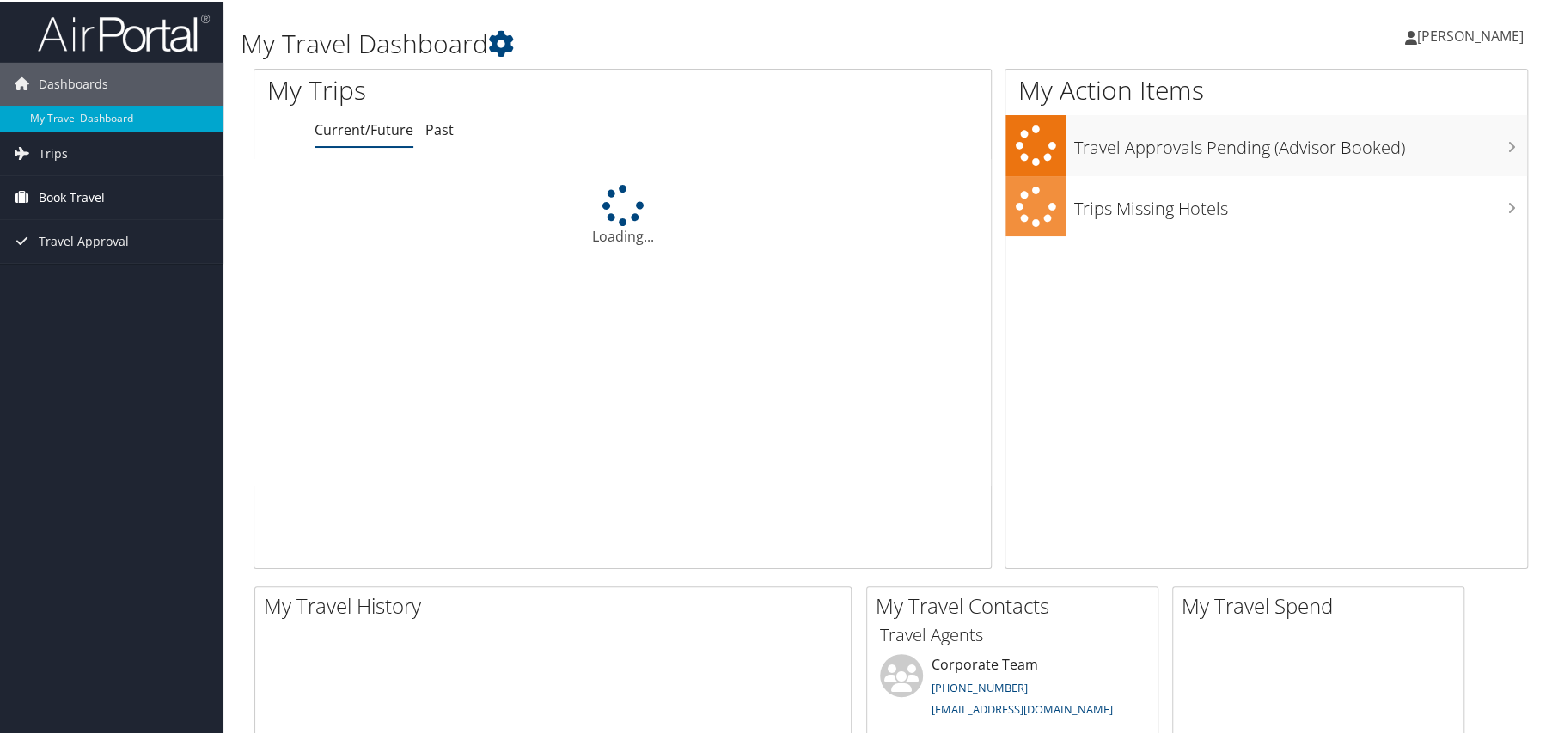
click at [37, 203] on link "Book Travel" at bounding box center [111, 195] width 223 height 43
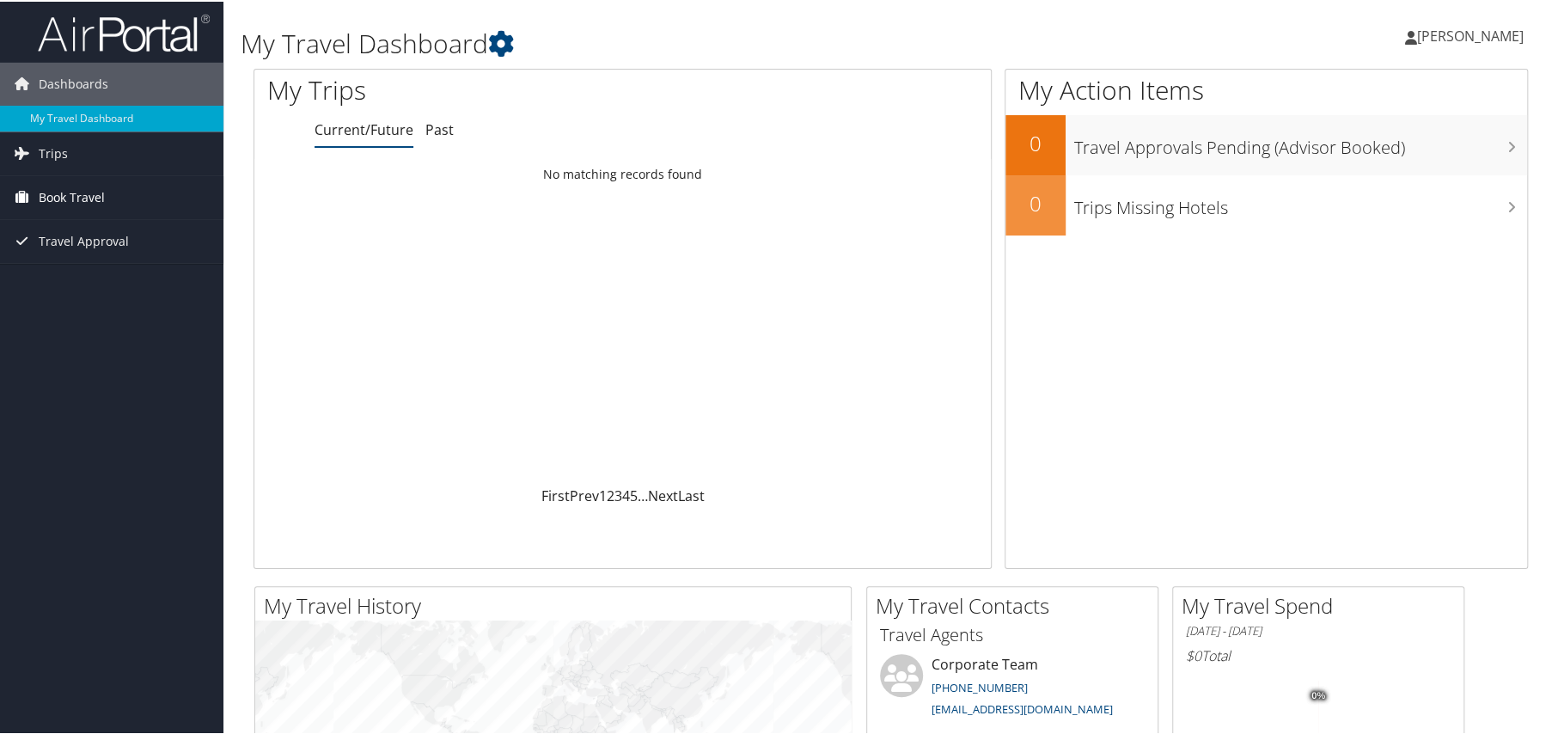
click at [53, 193] on span "Book Travel" at bounding box center [72, 195] width 66 height 43
